Goal: Information Seeking & Learning: Learn about a topic

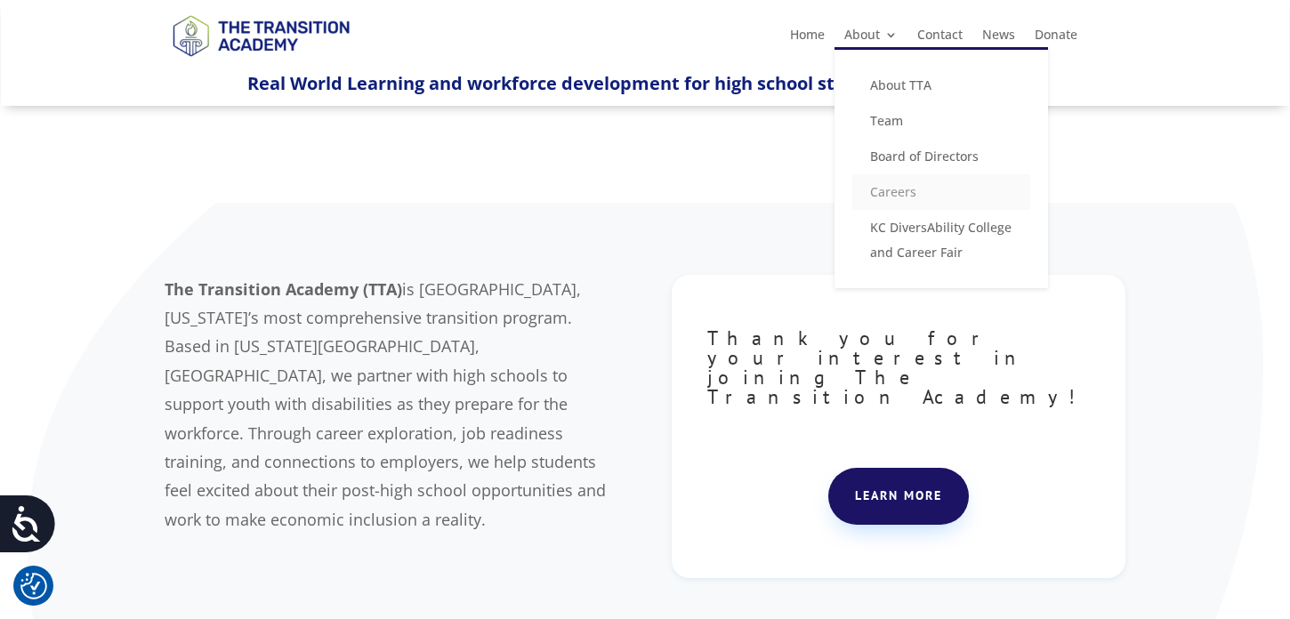
click at [885, 189] on link "Careers" at bounding box center [942, 192] width 178 height 36
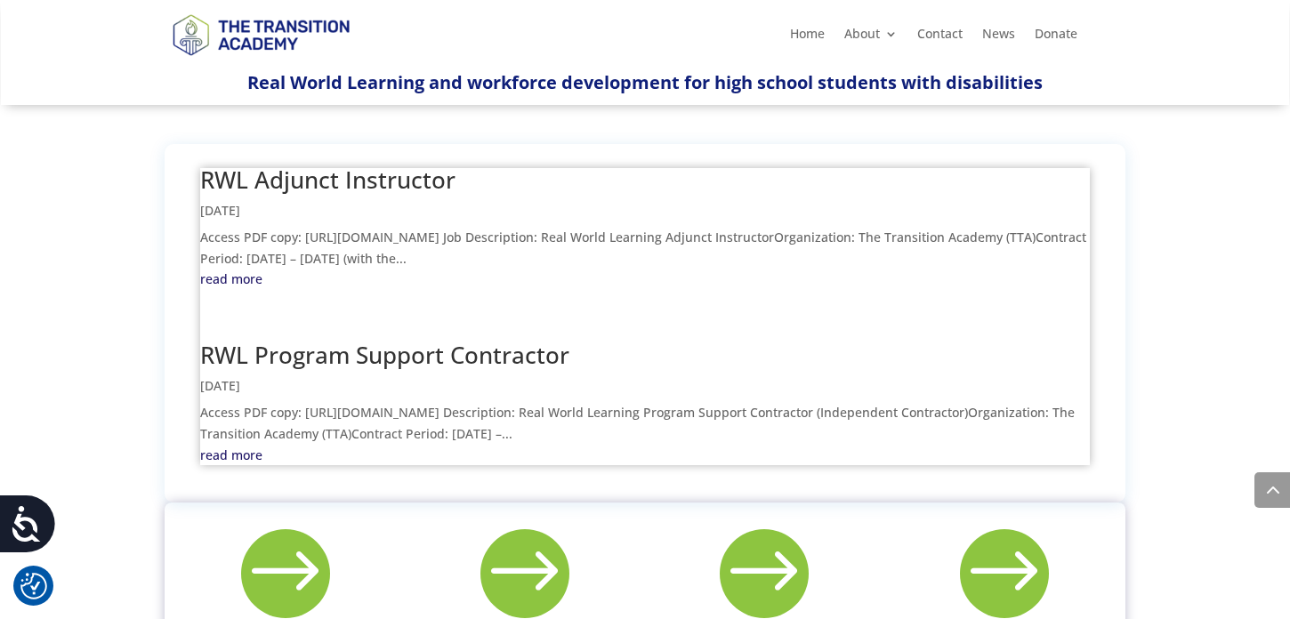
scroll to position [654, 0]
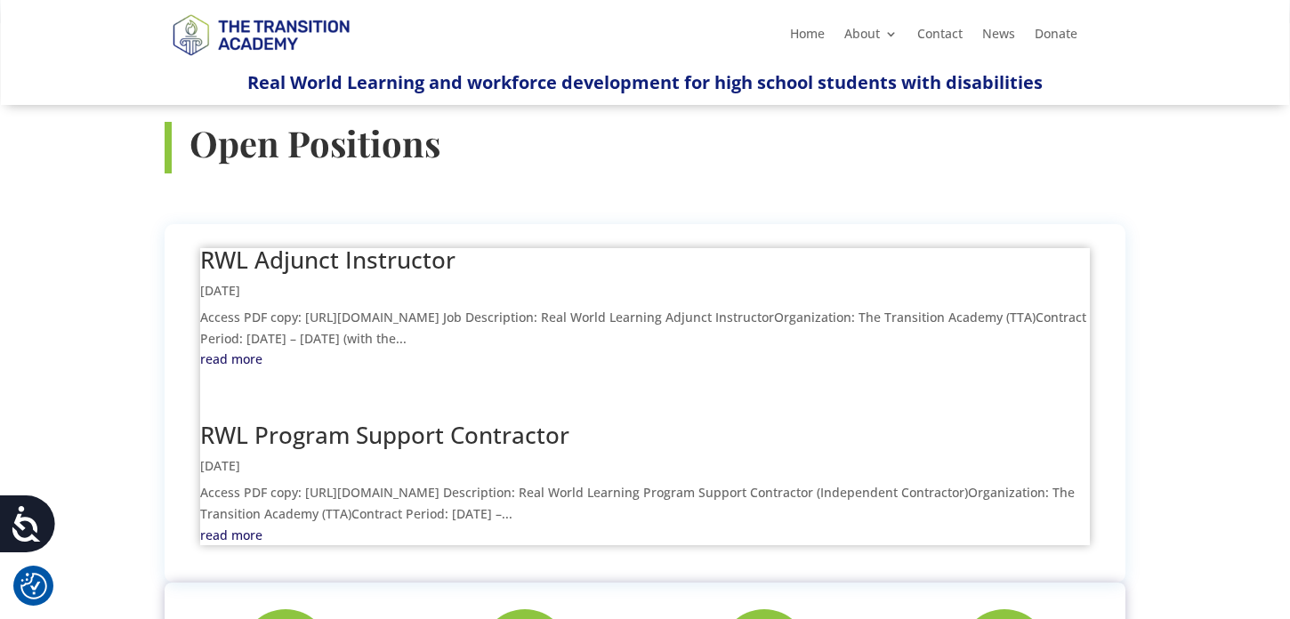
click at [413, 244] on link "RWL Adjunct Instructor" at bounding box center [327, 260] width 255 height 32
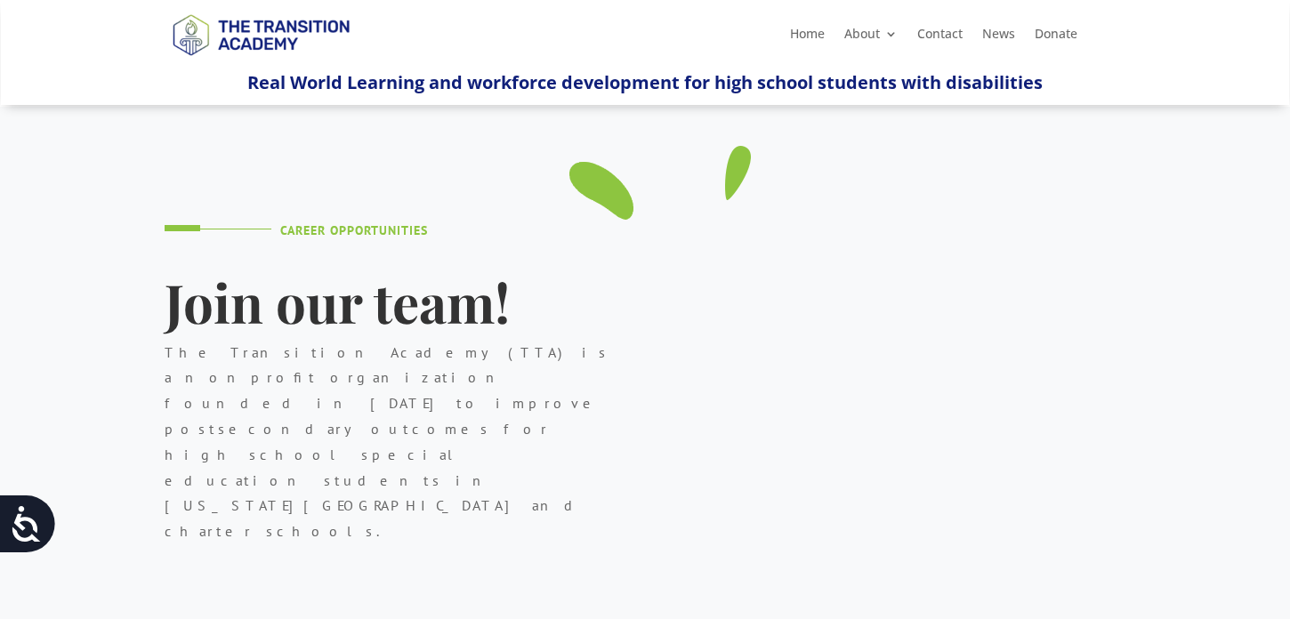
scroll to position [654, 0]
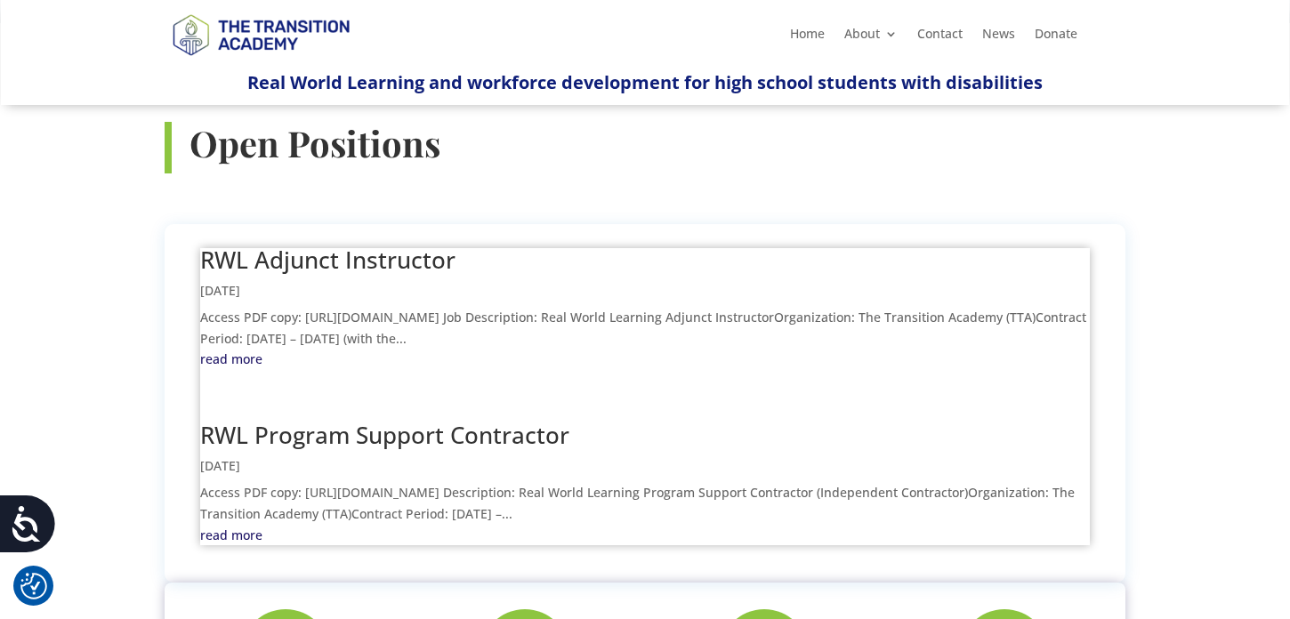
click at [314, 419] on link "RWL Program Support Contractor" at bounding box center [384, 435] width 369 height 32
